Goal: Task Accomplishment & Management: Complete application form

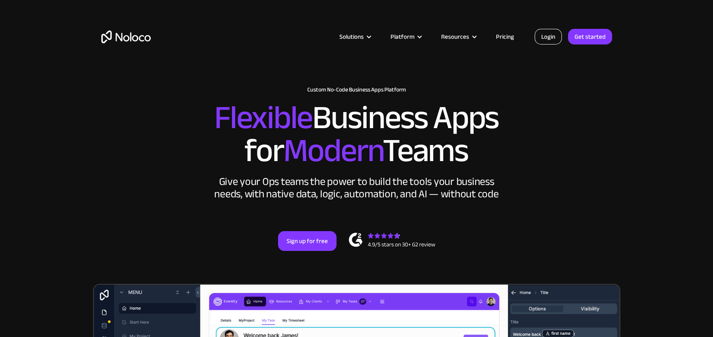
drag, startPoint x: 0, startPoint y: 0, endPoint x: 548, endPoint y: 40, distance: 549.8
click at [548, 40] on link "Login" at bounding box center [548, 37] width 27 height 16
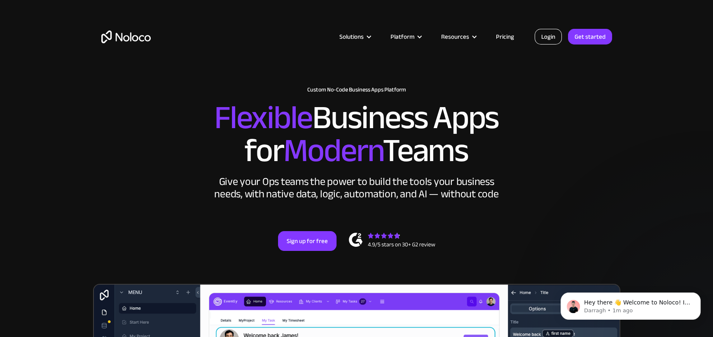
click at [550, 31] on link "Login" at bounding box center [548, 37] width 27 height 16
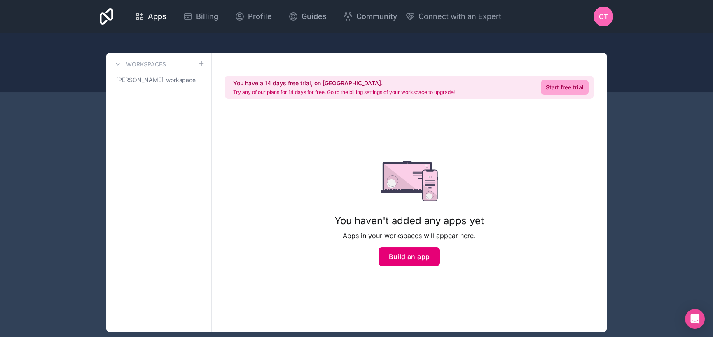
click at [417, 258] on button "Build an app" at bounding box center [410, 256] width 62 height 19
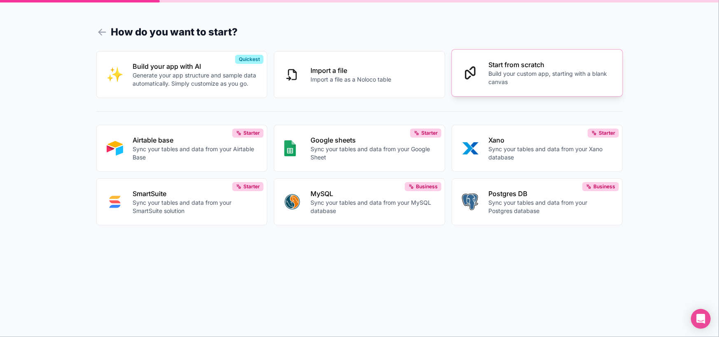
click at [549, 77] on p "Build your custom app, starting with a blank canvas" at bounding box center [551, 78] width 124 height 16
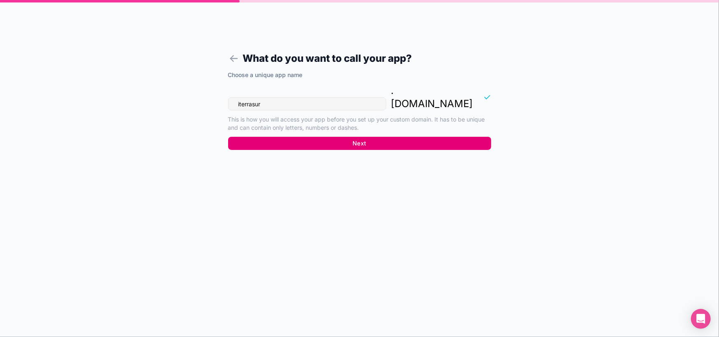
click at [394, 137] on button "Next" at bounding box center [359, 143] width 263 height 13
click at [343, 137] on button "Next" at bounding box center [359, 143] width 263 height 13
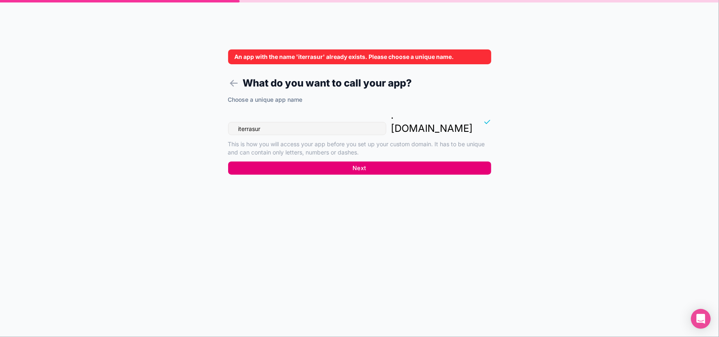
click at [343, 140] on p "This is how you will access your app before you set up your custom domain. It h…" at bounding box center [359, 148] width 263 height 16
